Goal: Task Accomplishment & Management: Manage account settings

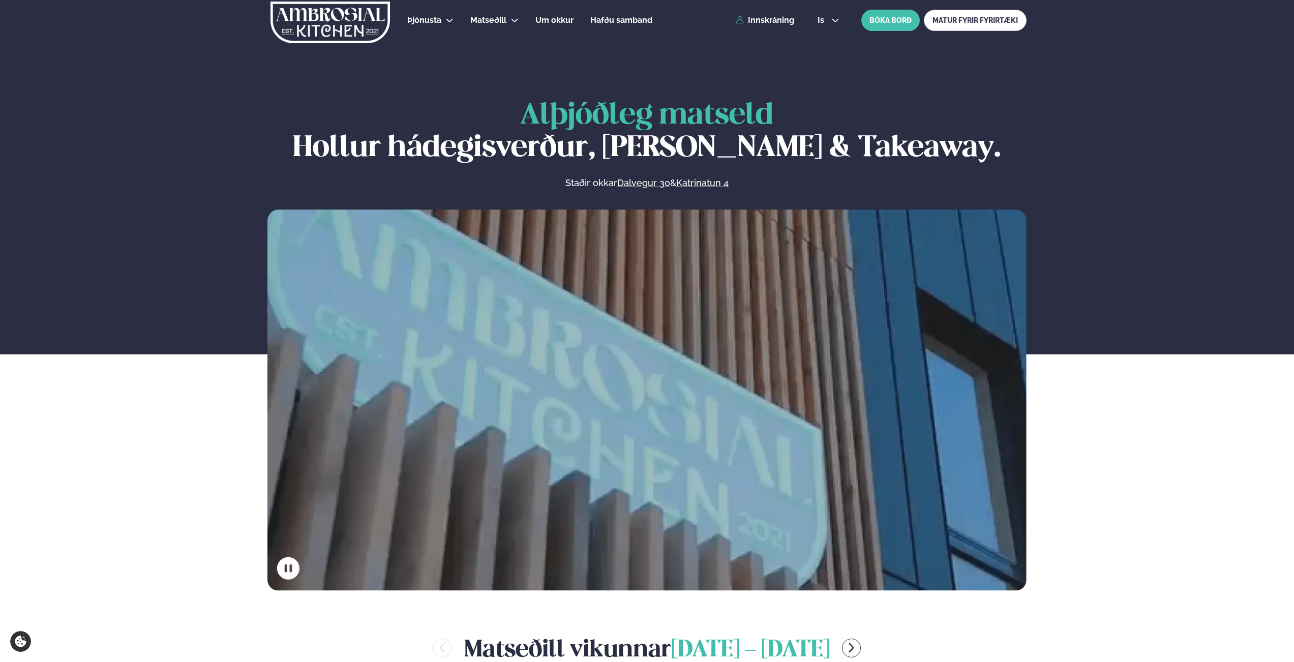
click at [768, 25] on link "Innskráning" at bounding box center [764, 20] width 58 height 9
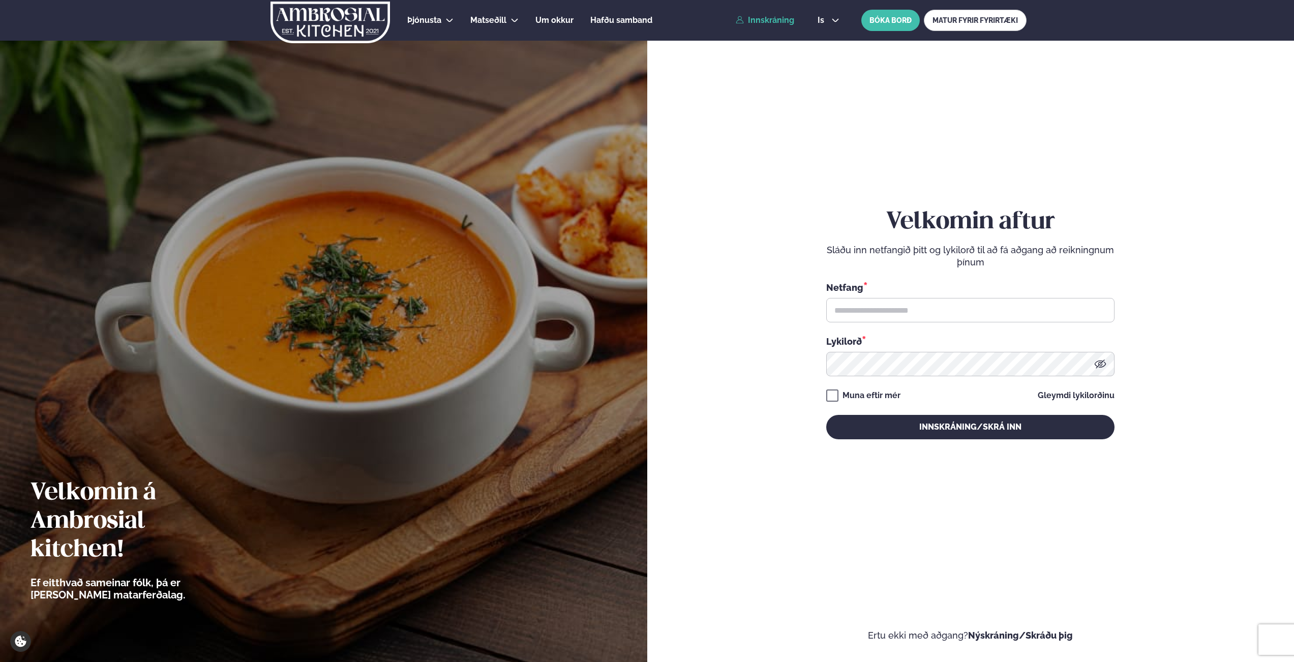
click at [901, 328] on div "Netfang * Lykilorð *" at bounding box center [970, 329] width 288 height 96
click at [921, 317] on input "text" at bounding box center [970, 310] width 288 height 24
type input "**********"
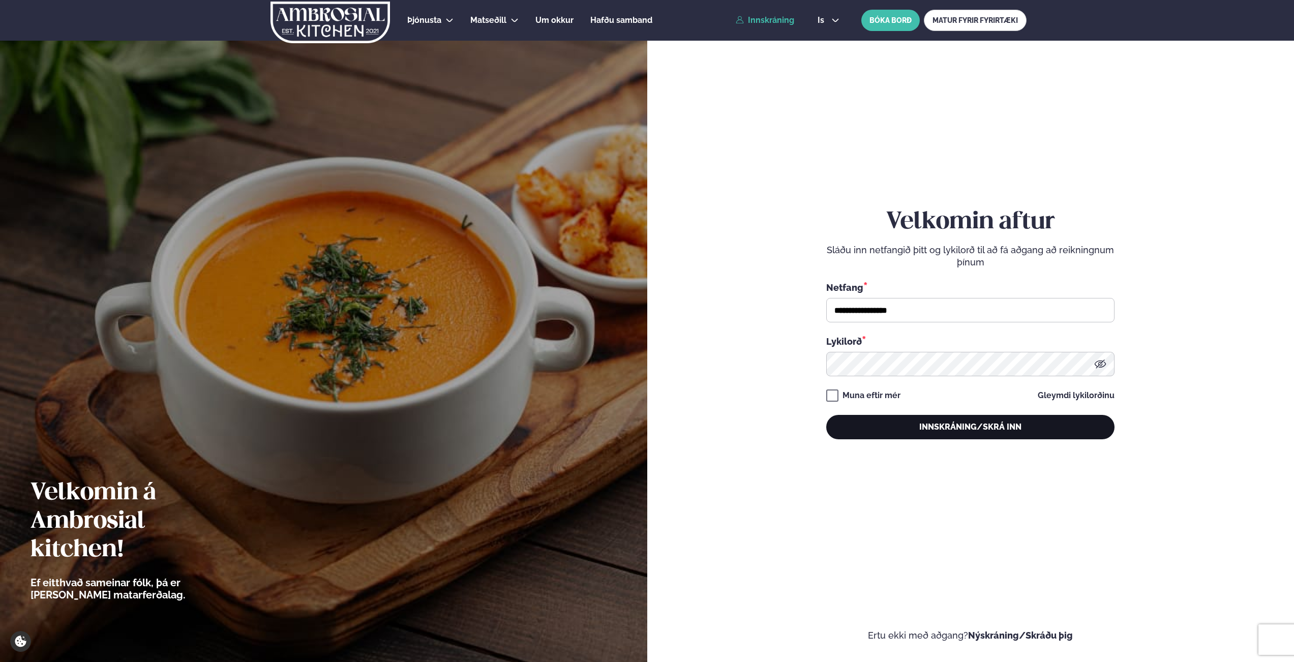
click at [961, 425] on button "Innskráning/Skrá inn" at bounding box center [970, 427] width 288 height 24
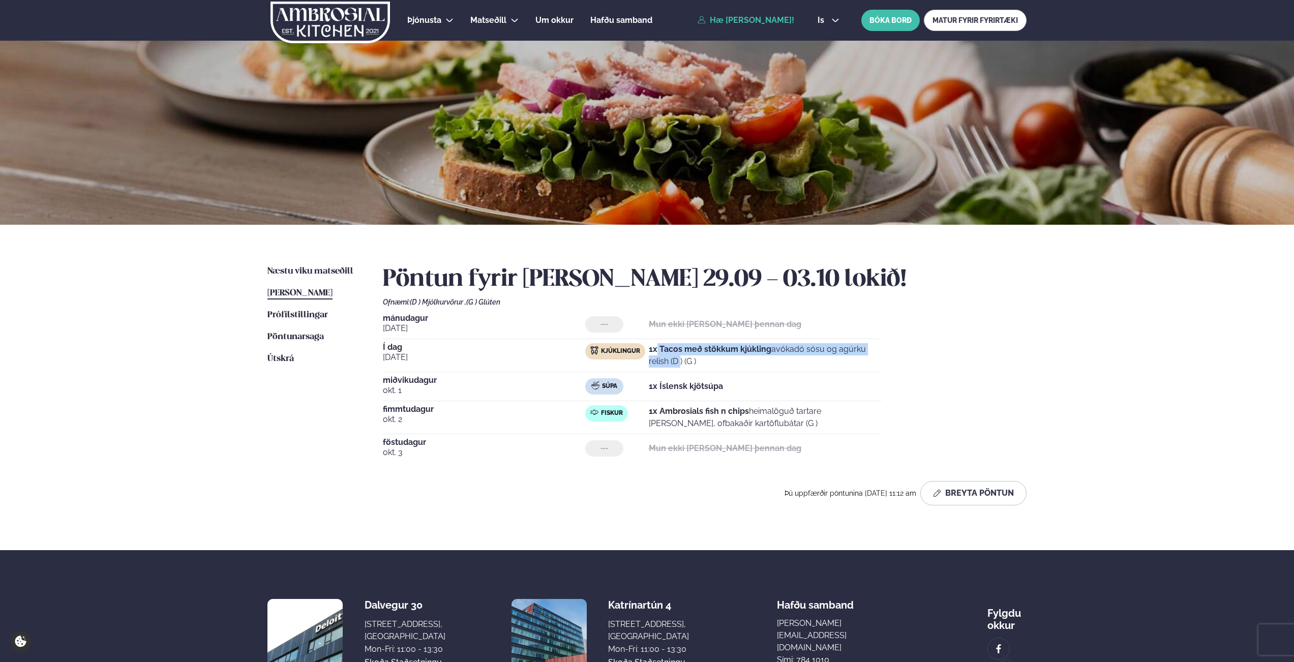
drag, startPoint x: 658, startPoint y: 349, endPoint x: 903, endPoint y: 349, distance: 245.5
click at [903, 349] on div "[DATE] --- Mun ekki [PERSON_NAME] þennan dag Í dag [DATE] Kjúklingur 1x Tacos m…" at bounding box center [704, 388] width 643 height 148
click at [887, 347] on div "[DATE] --- Mun ekki [PERSON_NAME] þennan dag Í dag [DATE] Kjúklingur 1x Tacos m…" at bounding box center [704, 388] width 643 height 148
drag, startPoint x: 657, startPoint y: 390, endPoint x: 746, endPoint y: 387, distance: 89.5
click at [746, 387] on div "Súpa 1x Íslensk kjötsúpa" at bounding box center [733, 386] width 296 height 16
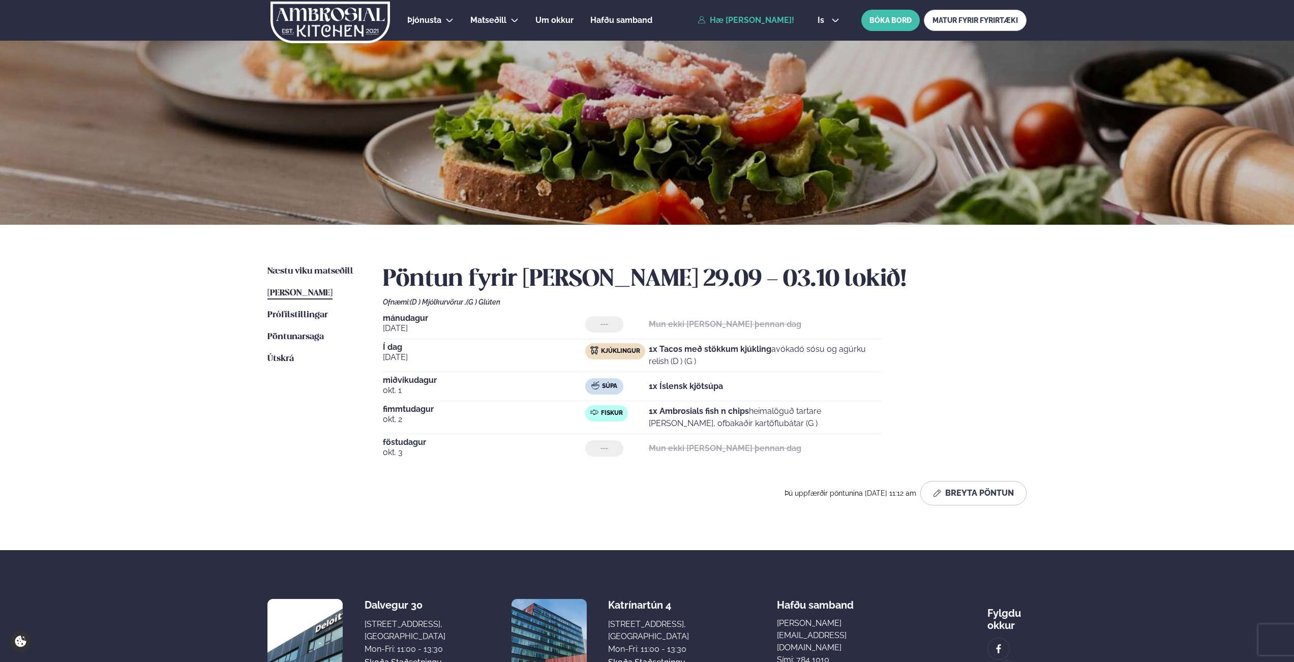
drag, startPoint x: 773, startPoint y: 427, endPoint x: 1035, endPoint y: 406, distance: 263.1
click at [978, 416] on div "[DATE] --- Mun ekki [PERSON_NAME] þennan dag Í dag [DATE] Kjúklingur 1x Tacos m…" at bounding box center [704, 388] width 643 height 148
click at [1095, 389] on div "Þjónusta Hádegismatur fyrir fyrirtæki Fyrirtækja veitingar Einkapartý Matseðill…" at bounding box center [647, 380] width 1294 height 760
drag, startPoint x: 655, startPoint y: 410, endPoint x: 797, endPoint y: 433, distance: 144.1
click at [797, 433] on div "[DATE] Fiskur 1x Ambrosials fish n chips heimalöguð tartare [PERSON_NAME], ofba…" at bounding box center [632, 419] width 498 height 29
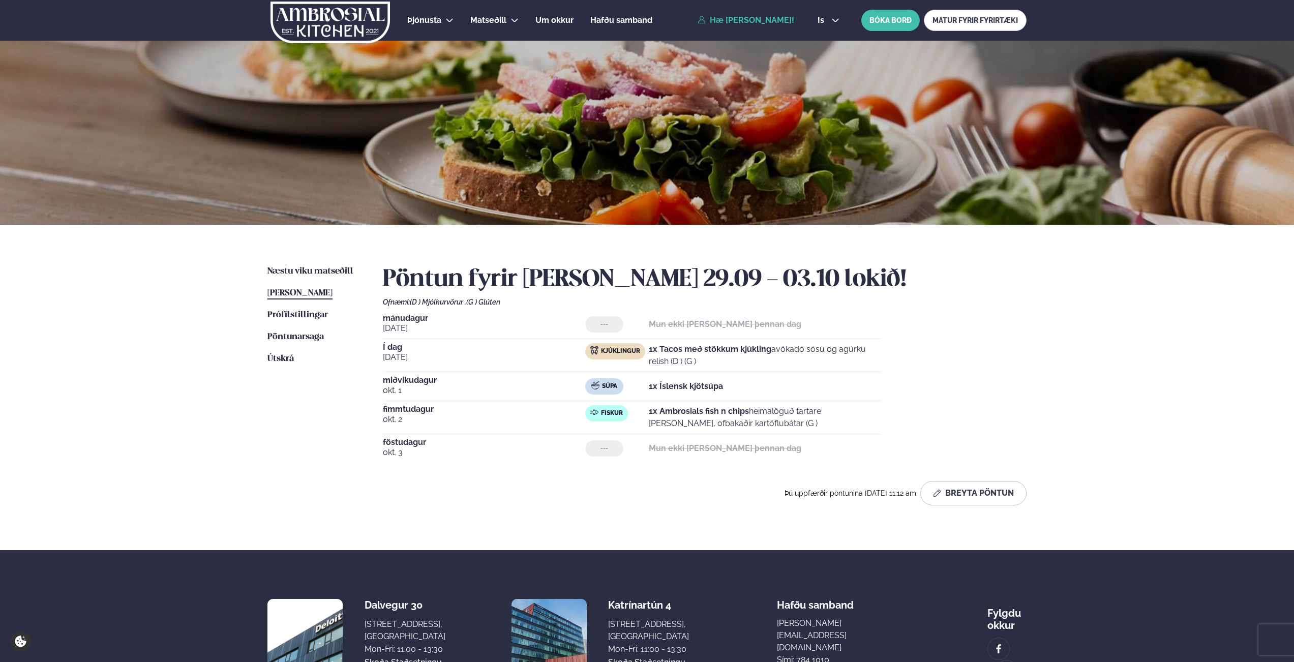
click at [797, 432] on div "[DATE] Fiskur 1x Ambrosials fish n chips heimalöguð tartare [PERSON_NAME], ofba…" at bounding box center [632, 419] width 498 height 29
click at [974, 491] on button "Breyta Pöntun" at bounding box center [973, 493] width 106 height 24
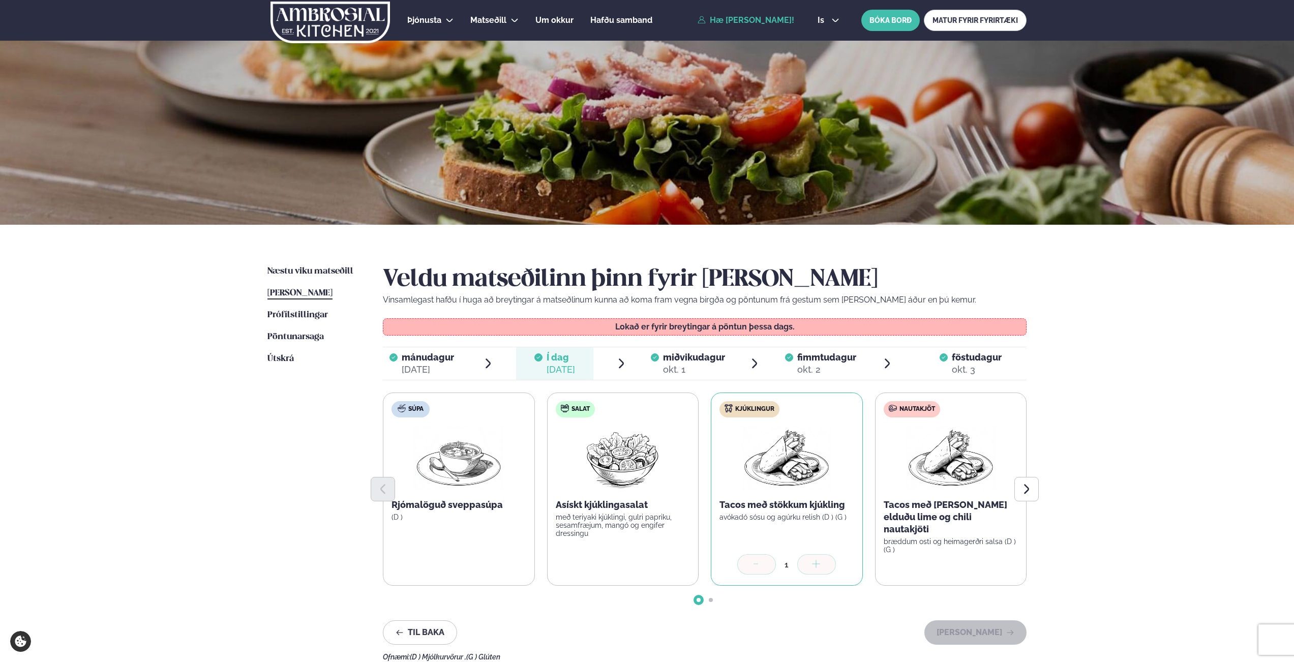
click at [807, 368] on div "okt. 2" at bounding box center [826, 369] width 59 height 12
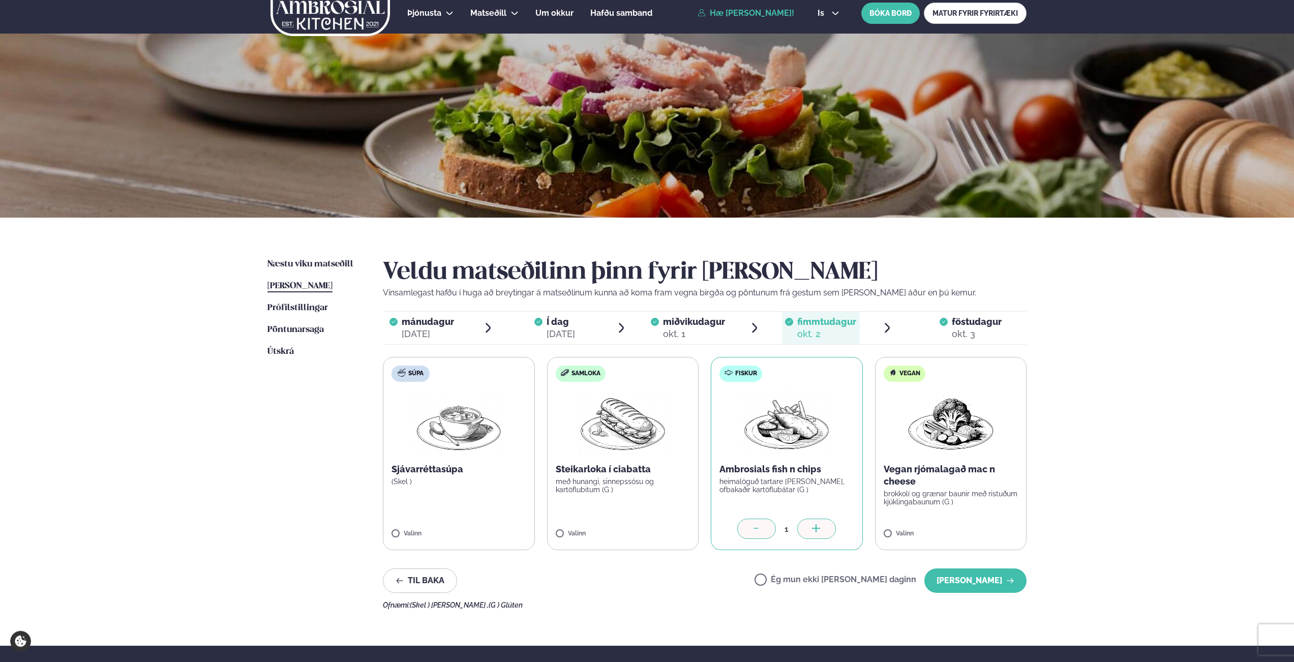
scroll to position [8, 0]
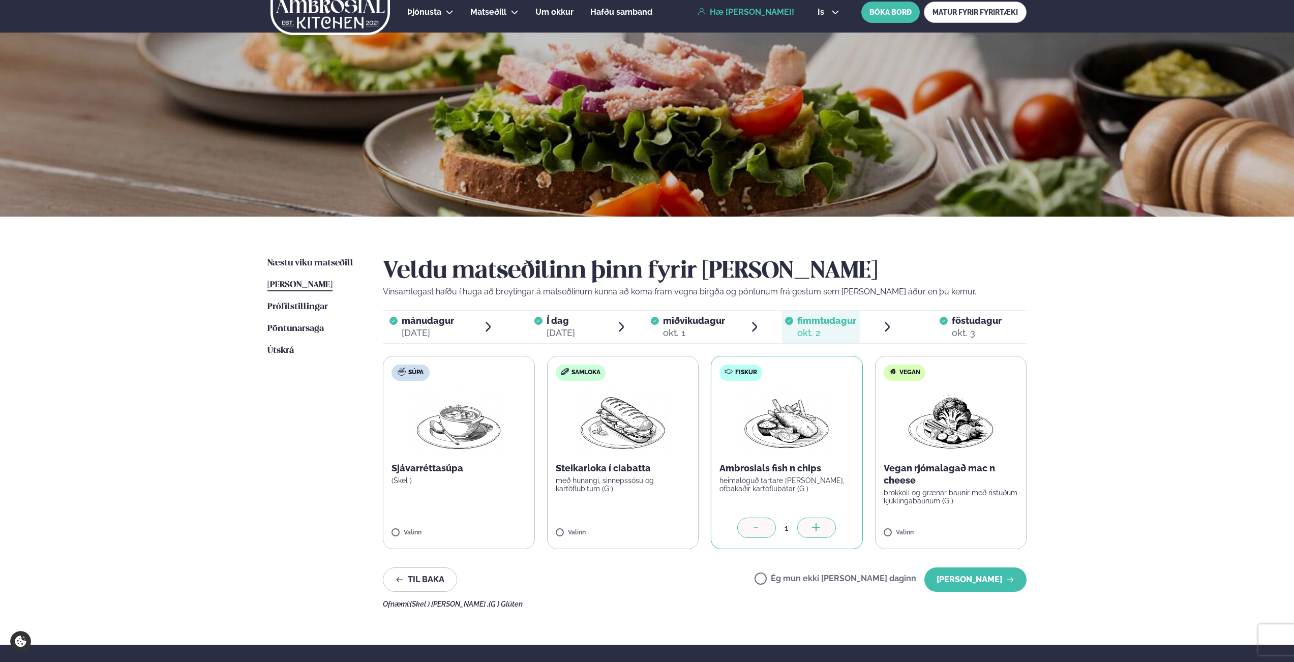
click at [746, 531] on div at bounding box center [756, 527] width 39 height 20
click at [986, 585] on button "[PERSON_NAME]" at bounding box center [975, 579] width 102 height 24
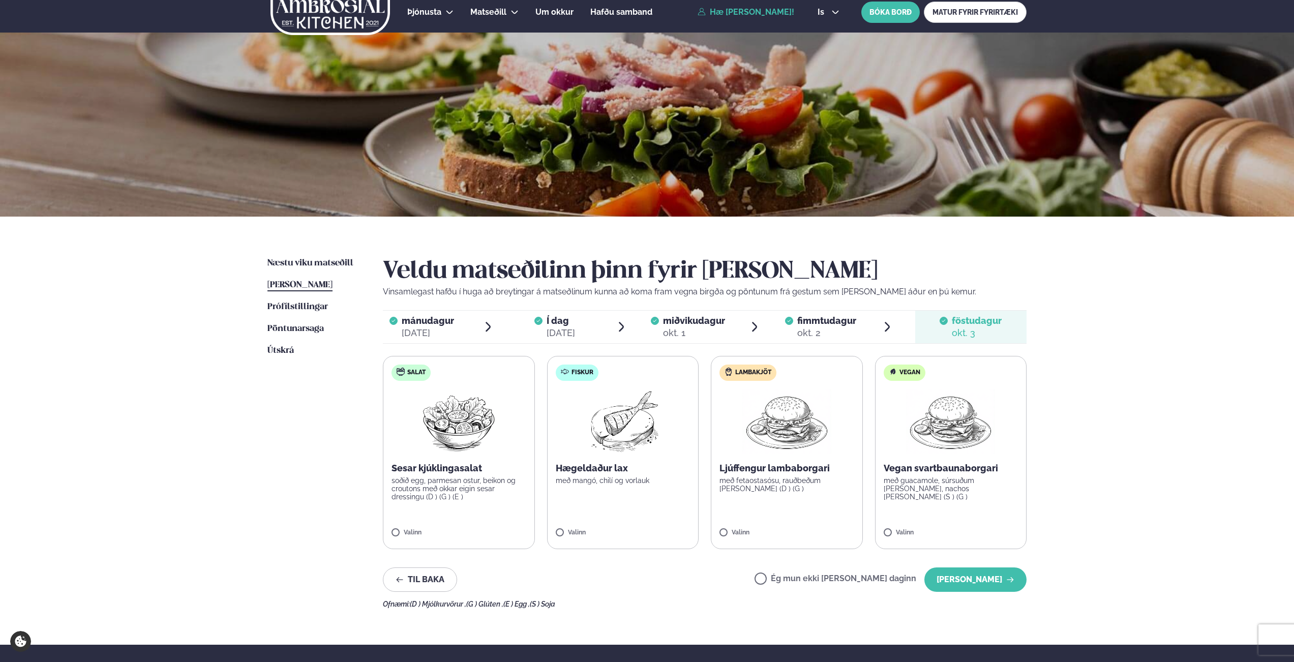
click at [307, 285] on span "[PERSON_NAME]" at bounding box center [299, 285] width 65 height 9
click at [317, 287] on span "[PERSON_NAME]" at bounding box center [299, 285] width 65 height 9
click at [989, 583] on button "[PERSON_NAME]" at bounding box center [975, 579] width 102 height 24
